Goal: Task Accomplishment & Management: Complete application form

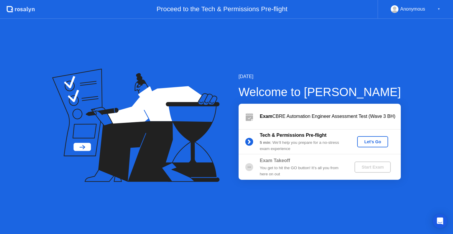
click at [366, 144] on div "Let's Go" at bounding box center [373, 141] width 26 height 5
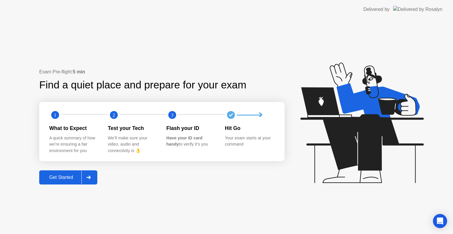
click at [62, 179] on div "Get Started" at bounding box center [61, 177] width 40 height 5
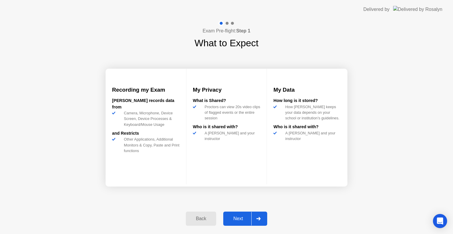
click at [238, 219] on div "Next" at bounding box center [238, 218] width 26 height 5
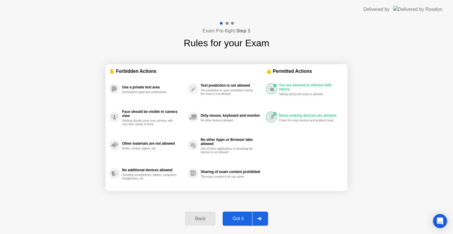
click at [232, 215] on button "Got it" at bounding box center [245, 219] width 45 height 14
select select "**********"
select select "*******"
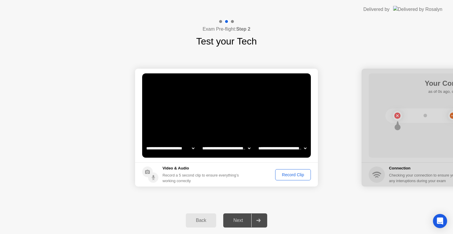
click at [295, 177] on div "Record Clip" at bounding box center [293, 175] width 32 height 5
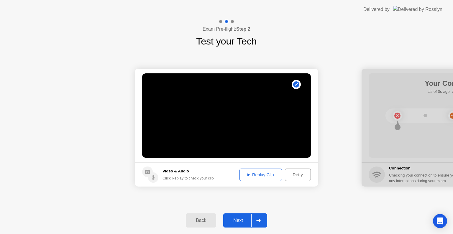
click at [263, 174] on div "Replay Clip" at bounding box center [261, 175] width 38 height 5
click at [237, 218] on div "Next" at bounding box center [238, 220] width 26 height 5
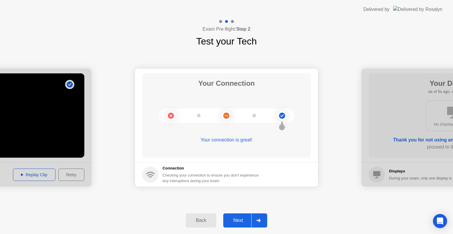
click at [236, 223] on div "Next" at bounding box center [238, 220] width 26 height 5
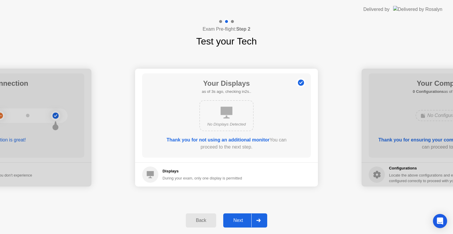
click at [235, 218] on div "Next" at bounding box center [238, 220] width 26 height 5
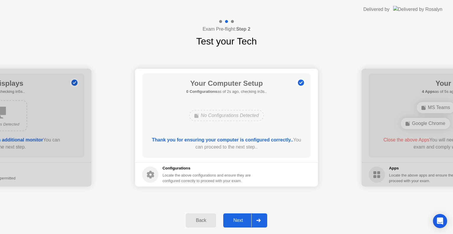
click at [235, 218] on div "Next" at bounding box center [238, 220] width 26 height 5
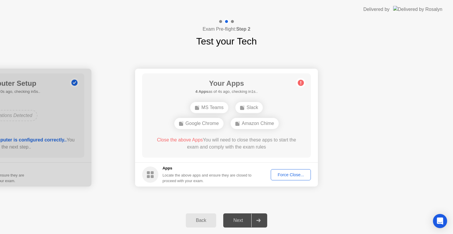
click at [285, 173] on div "Force Close..." at bounding box center [291, 175] width 36 height 5
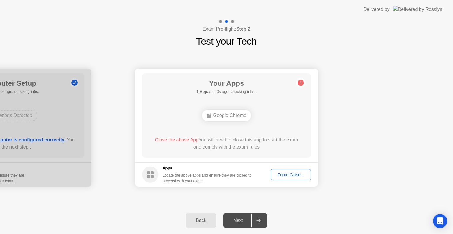
click at [231, 220] on div "Next" at bounding box center [238, 220] width 26 height 5
click at [290, 174] on div "Force Close..." at bounding box center [291, 175] width 36 height 5
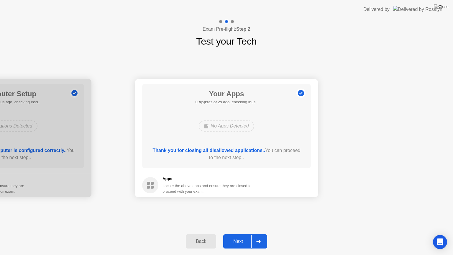
click at [238, 234] on div "Next" at bounding box center [238, 241] width 26 height 5
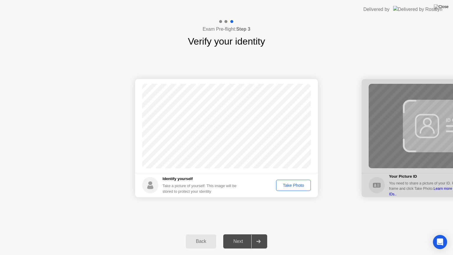
click at [289, 187] on div "Take Photo" at bounding box center [293, 185] width 31 height 5
click at [237, 234] on div "Next" at bounding box center [238, 241] width 26 height 5
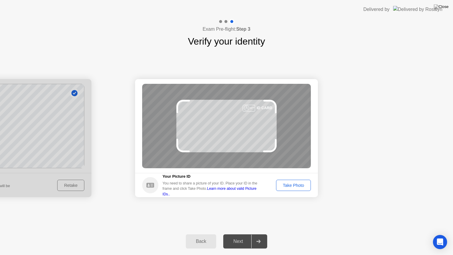
click at [292, 184] on div "Take Photo" at bounding box center [293, 185] width 31 height 5
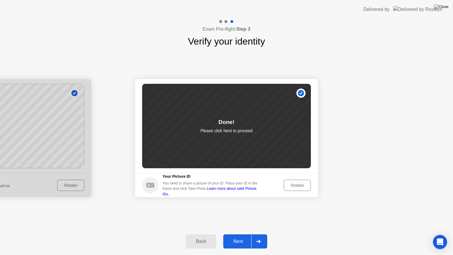
click at [240, 234] on div "Next" at bounding box center [238, 241] width 26 height 5
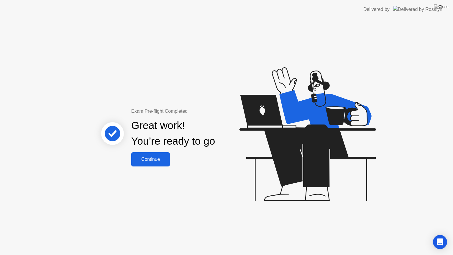
click at [153, 158] on div "Continue" at bounding box center [150, 159] width 35 height 5
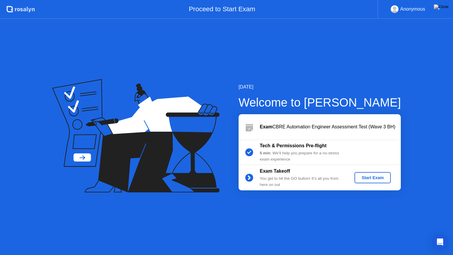
click at [370, 180] on div "Start Exam" at bounding box center [373, 177] width 32 height 5
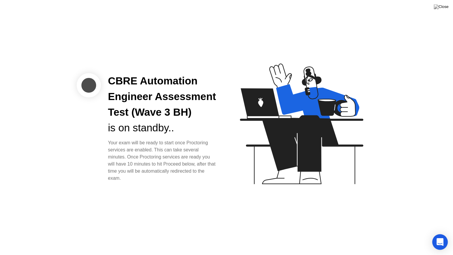
click at [441, 234] on icon "Open Intercom Messenger" at bounding box center [440, 242] width 8 height 8
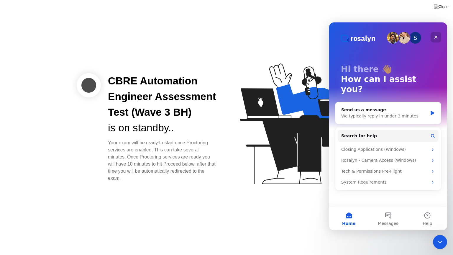
click at [434, 37] on icon "Close" at bounding box center [436, 37] width 5 height 5
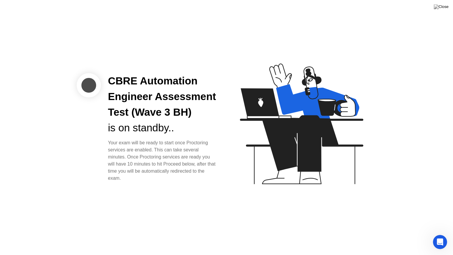
click at [185, 148] on div "Your exam will be ready to start once Proctoring services are enabled. This can…" at bounding box center [162, 160] width 109 height 42
click at [271, 114] on icon at bounding box center [301, 123] width 123 height 121
click at [306, 96] on icon at bounding box center [317, 101] width 83 height 35
drag, startPoint x: 256, startPoint y: 84, endPoint x: 250, endPoint y: 86, distance: 5.8
click at [253, 86] on icon at bounding box center [300, 126] width 152 height 151
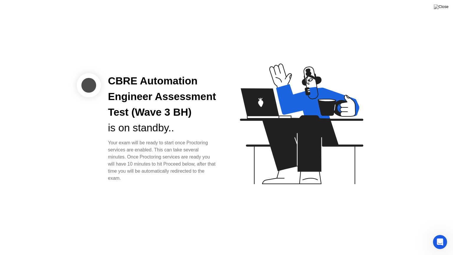
click at [179, 78] on div "CBRE Automation Engineer Assessment Test (Wave 3 BH)" at bounding box center [162, 96] width 109 height 47
click at [158, 111] on div "CBRE Automation Engineer Assessment Test (Wave 3 BH)" at bounding box center [162, 96] width 109 height 47
click at [157, 116] on div "CBRE Automation Engineer Assessment Test (Wave 3 BH)" at bounding box center [162, 96] width 109 height 47
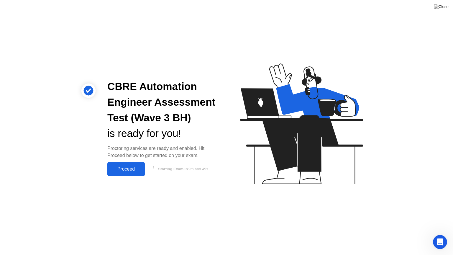
click at [122, 168] on div "Proceed" at bounding box center [126, 168] width 34 height 5
